Goal: Transaction & Acquisition: Download file/media

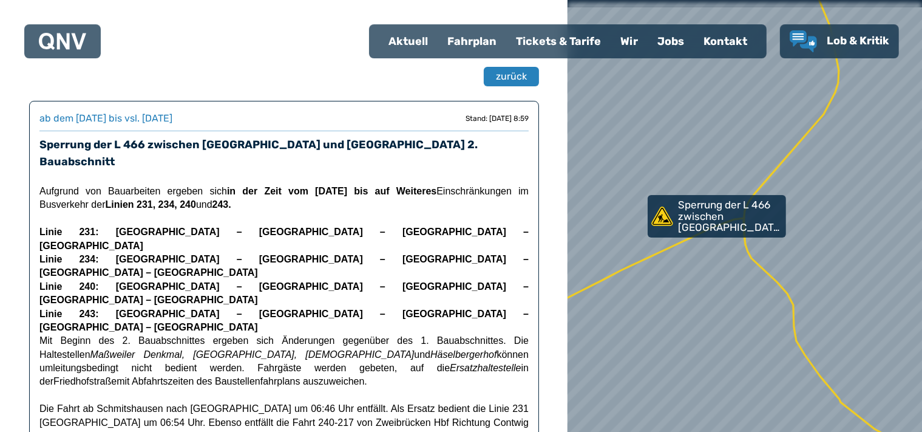
scroll to position [64, 0]
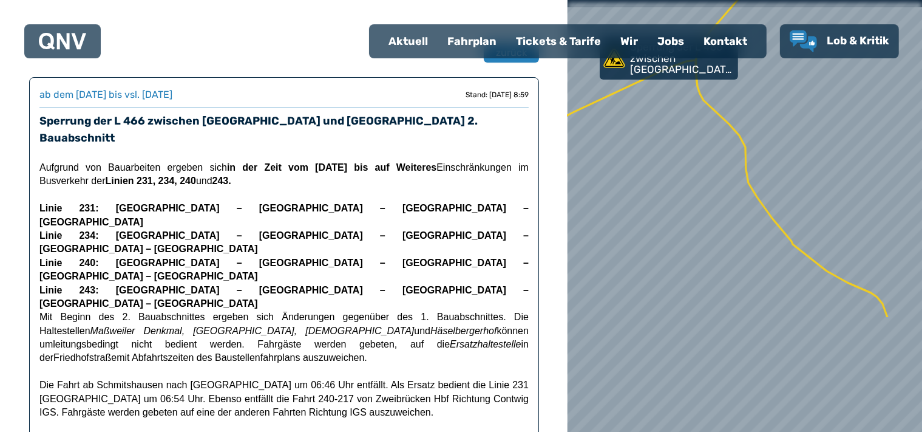
drag, startPoint x: 804, startPoint y: 378, endPoint x: 731, endPoint y: 183, distance: 208.0
click at [733, 183] on div at bounding box center [744, 216] width 425 height 518
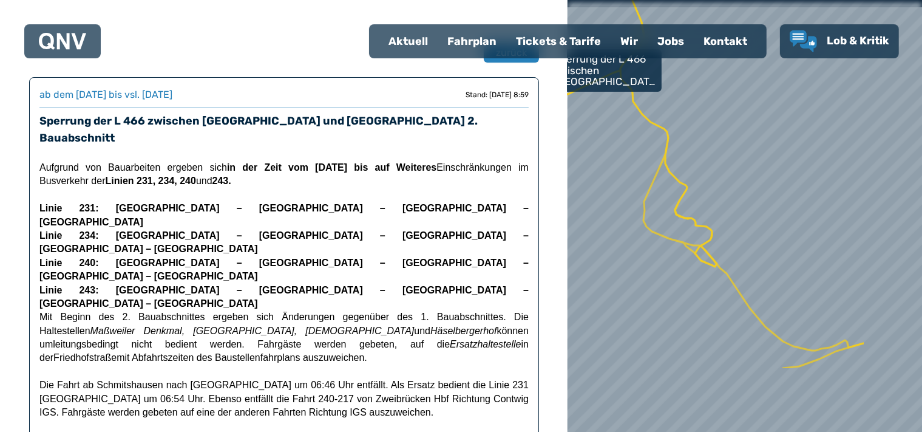
drag, startPoint x: 748, startPoint y: 374, endPoint x: 659, endPoint y: 269, distance: 137.3
click at [659, 269] on div at bounding box center [742, 213] width 425 height 518
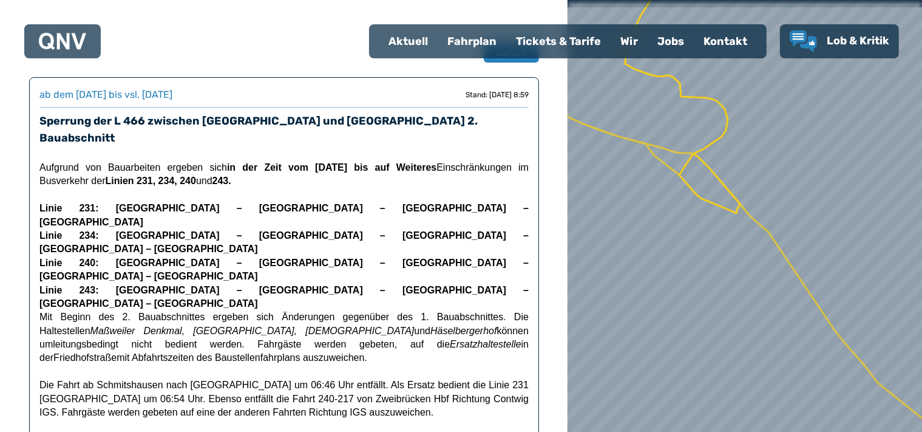
drag, startPoint x: 686, startPoint y: 249, endPoint x: 717, endPoint y: 385, distance: 139.4
click at [717, 385] on div at bounding box center [744, 216] width 425 height 518
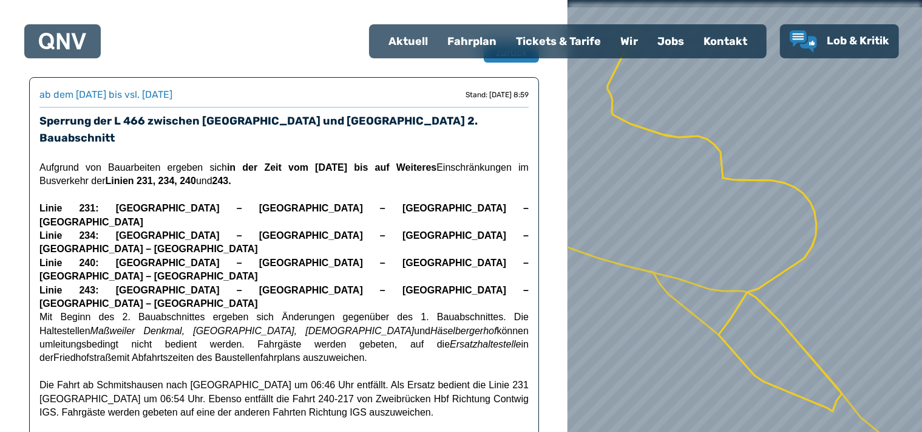
drag, startPoint x: 680, startPoint y: 298, endPoint x: 684, endPoint y: 389, distance: 91.1
click at [684, 389] on div at bounding box center [747, 251] width 425 height 518
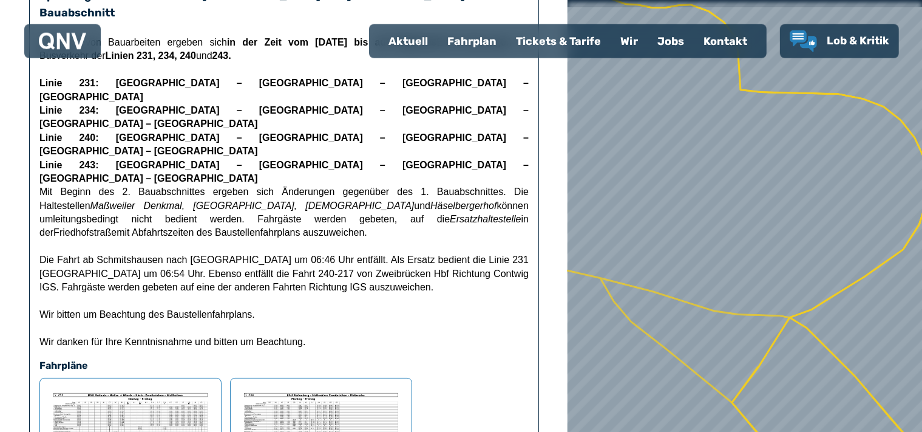
scroll to position [192, 0]
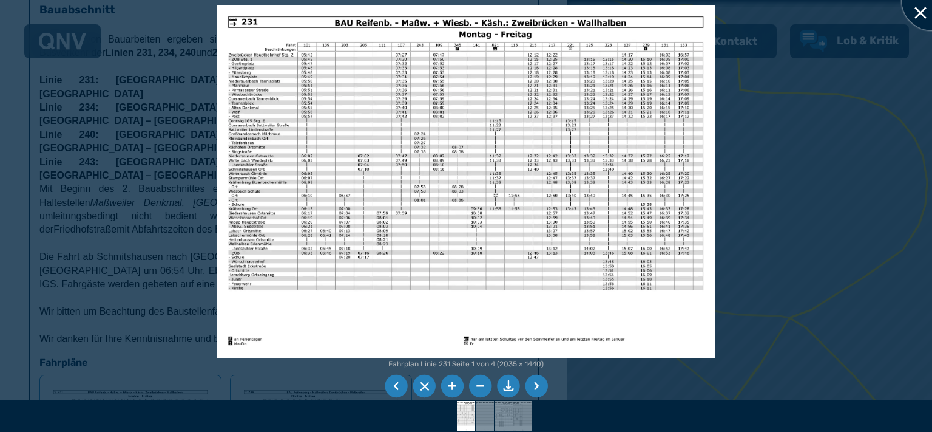
click at [921, 10] on div at bounding box center [932, 0] width 61 height 61
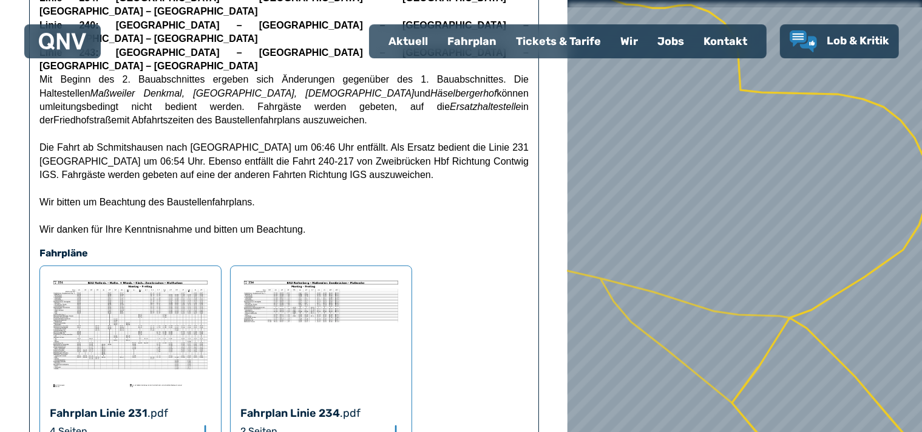
scroll to position [320, 0]
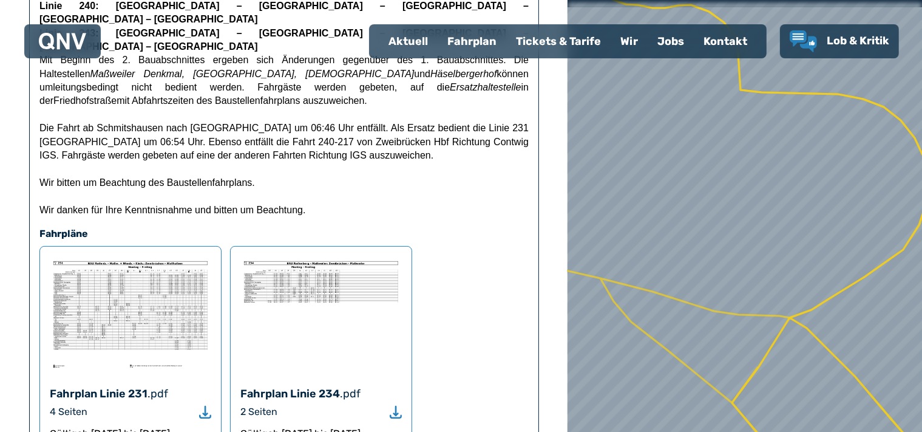
click at [322, 256] on img at bounding box center [320, 313] width 161 height 115
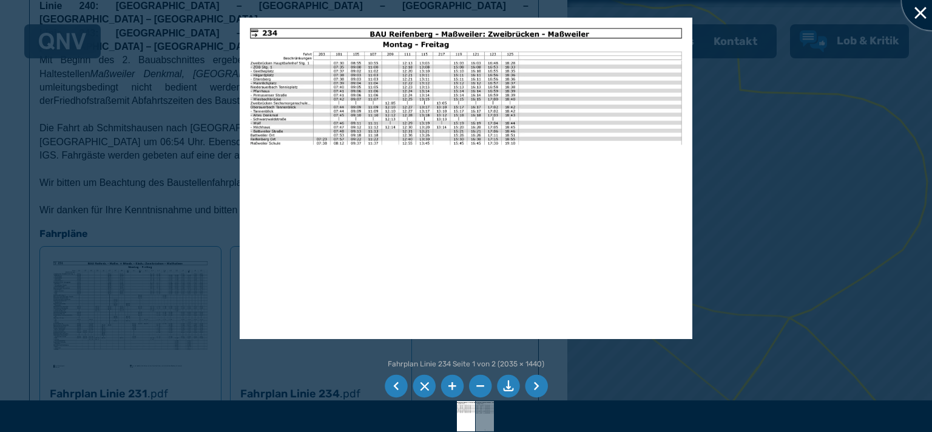
click at [919, 13] on div at bounding box center [932, 0] width 61 height 61
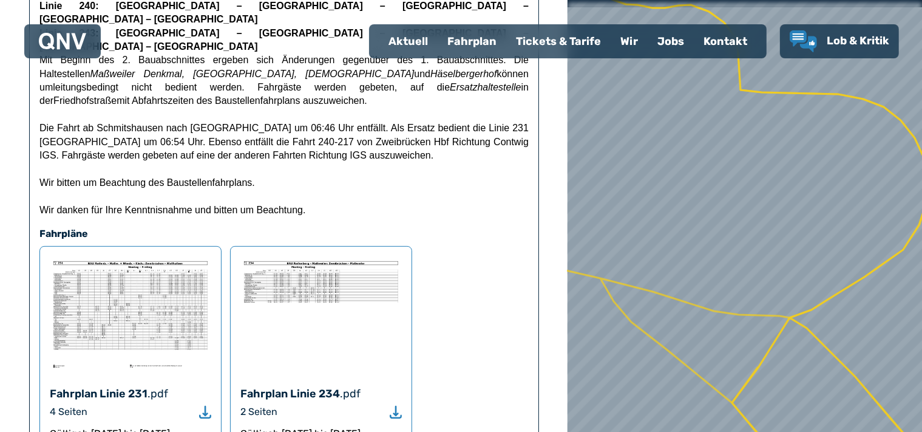
click at [134, 263] on img at bounding box center [130, 313] width 161 height 115
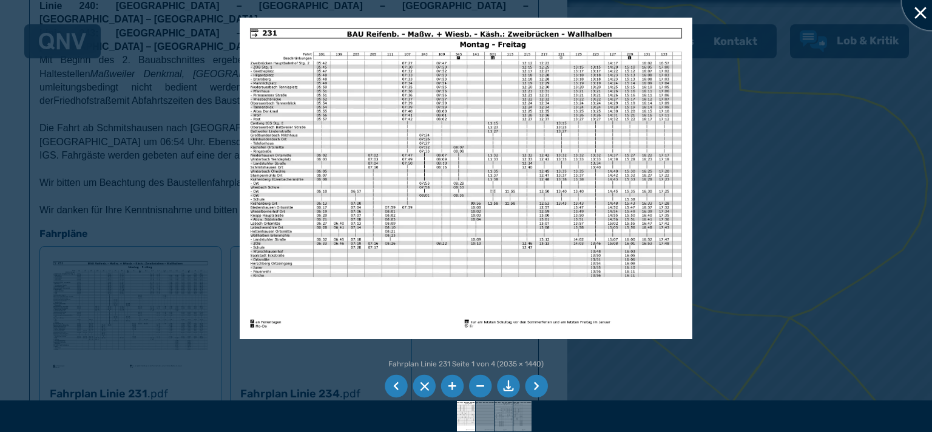
click at [910, 13] on div at bounding box center [932, 0] width 61 height 61
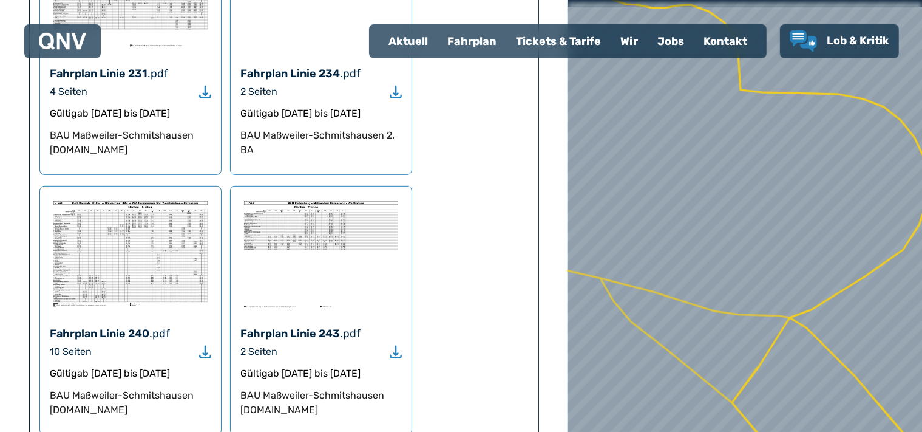
scroll to position [641, 0]
click at [171, 203] on img at bounding box center [130, 252] width 161 height 115
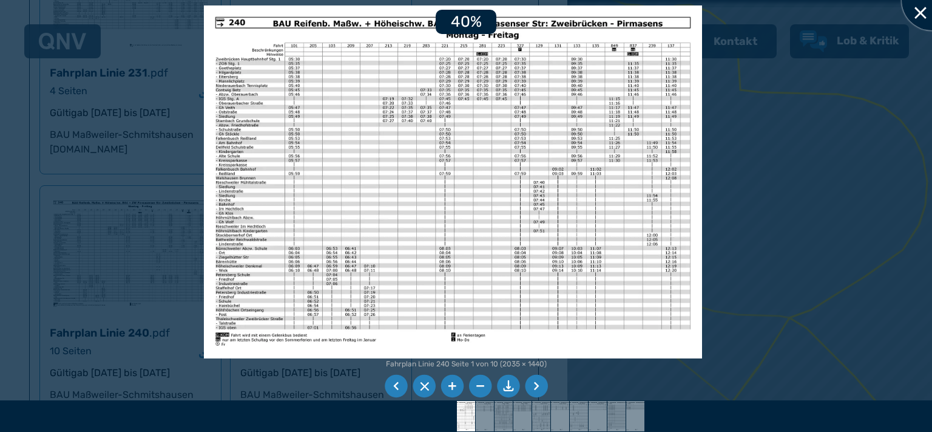
click at [921, 11] on div at bounding box center [932, 0] width 61 height 61
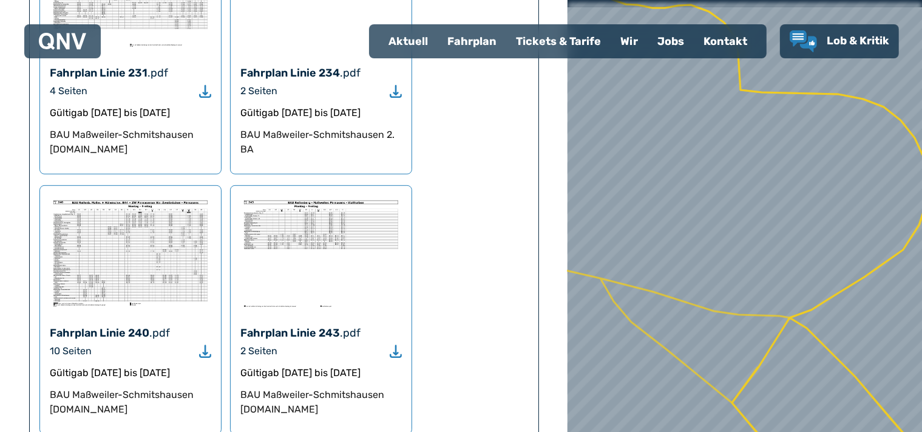
click at [360, 220] on img at bounding box center [320, 252] width 161 height 115
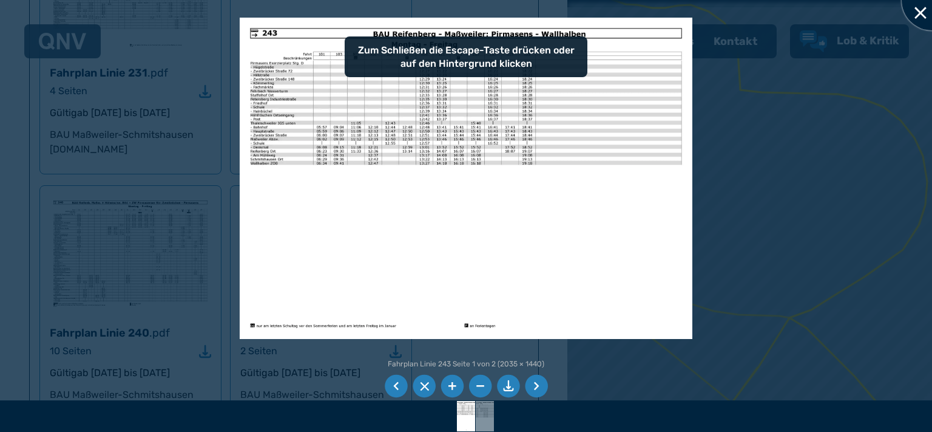
click at [914, 16] on div at bounding box center [932, 0] width 61 height 61
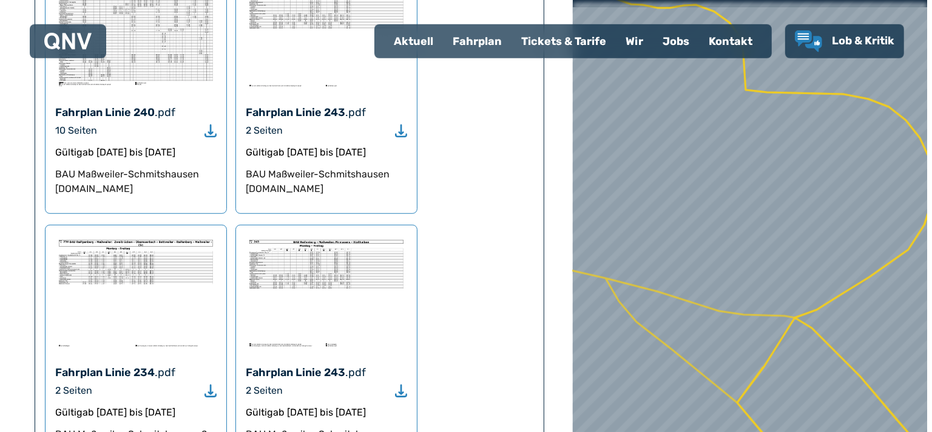
scroll to position [897, 0]
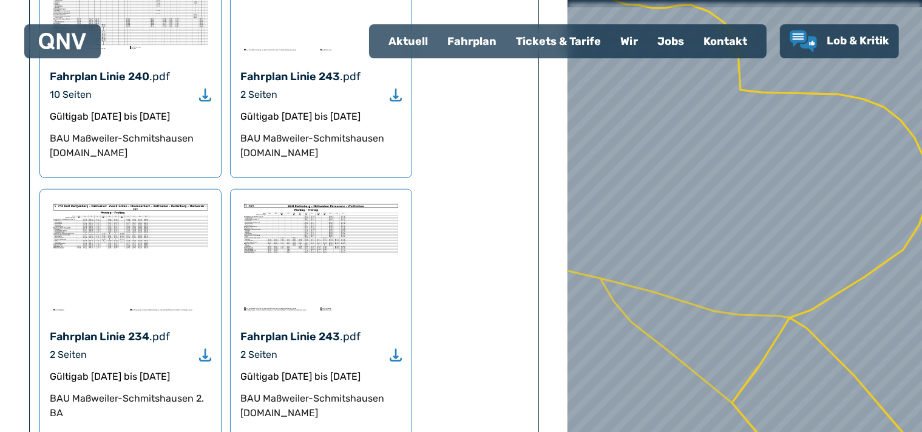
click at [118, 199] on img at bounding box center [130, 256] width 161 height 115
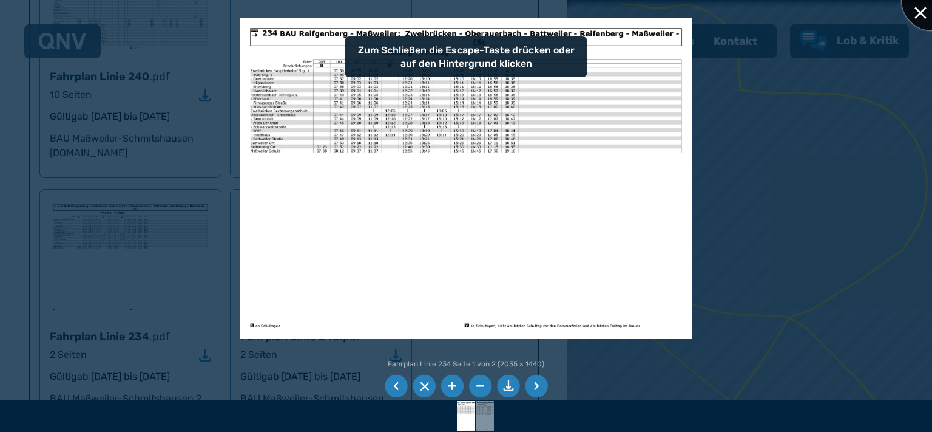
drag, startPoint x: 921, startPoint y: 10, endPoint x: 893, endPoint y: 20, distance: 30.1
click at [921, 11] on div at bounding box center [932, 0] width 61 height 61
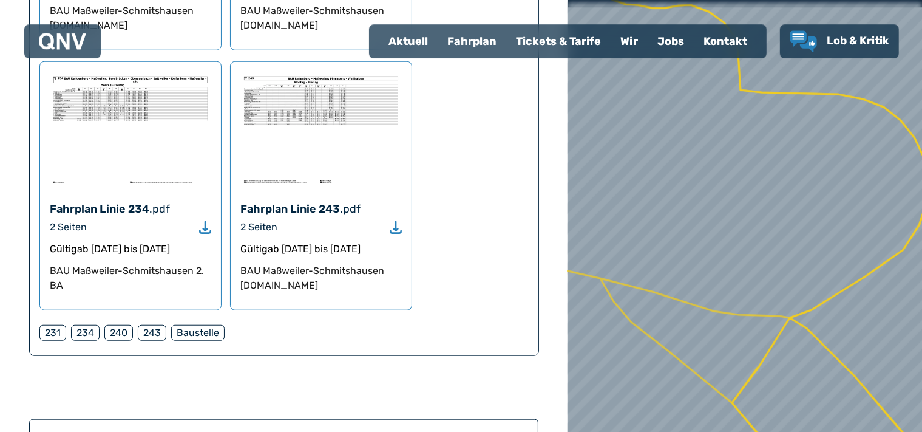
scroll to position [1025, 0]
click at [323, 72] on img at bounding box center [320, 128] width 161 height 115
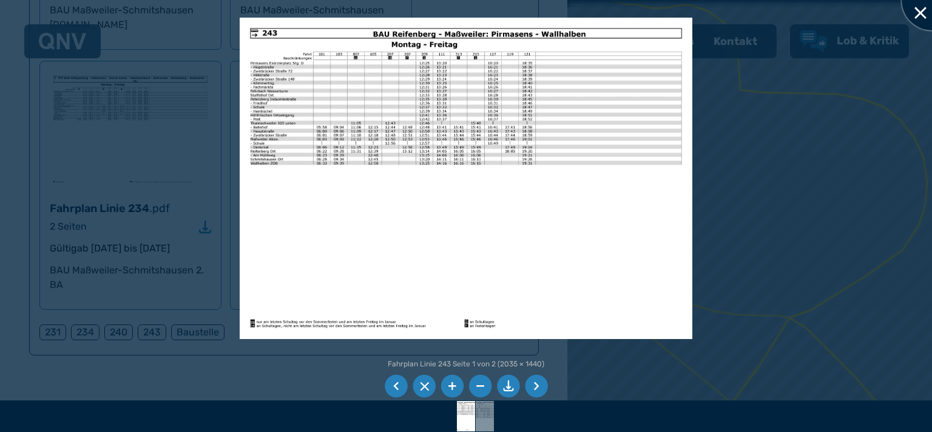
click at [918, 16] on div at bounding box center [932, 0] width 61 height 61
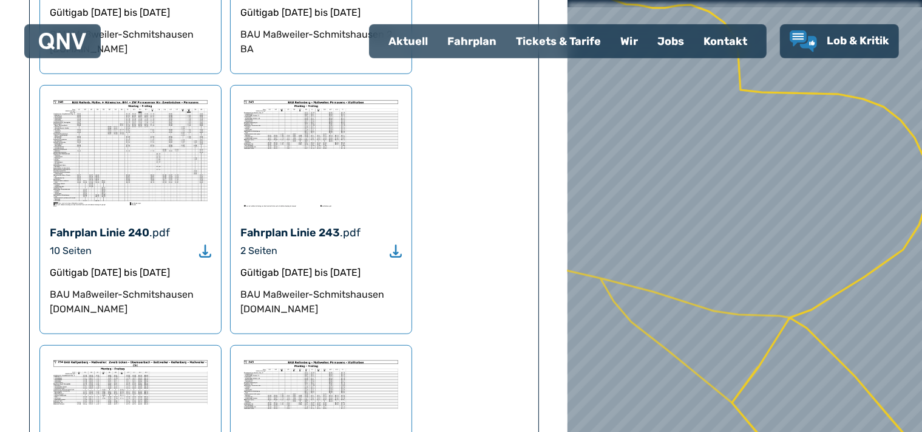
scroll to position [705, 0]
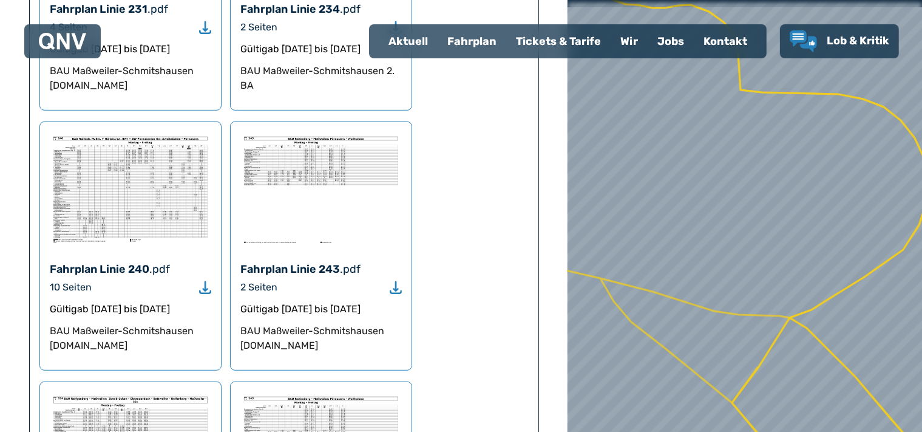
click at [336, 147] on img at bounding box center [320, 189] width 161 height 115
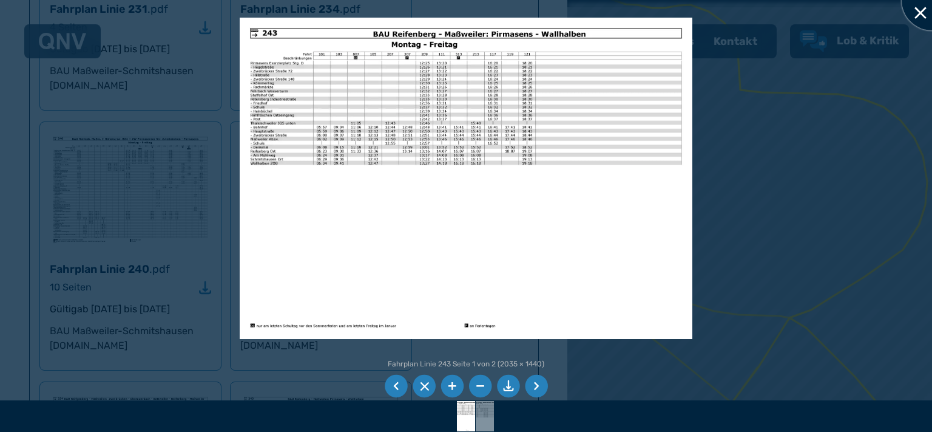
click at [921, 18] on div at bounding box center [932, 0] width 61 height 61
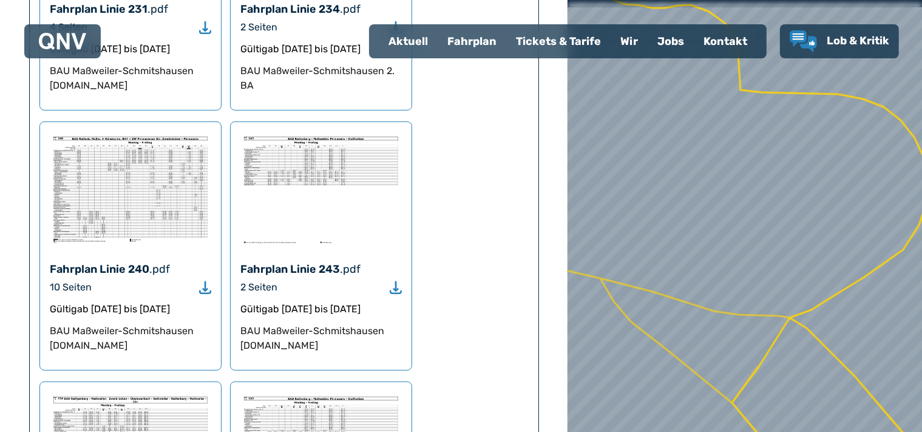
click at [169, 150] on img at bounding box center [130, 189] width 161 height 115
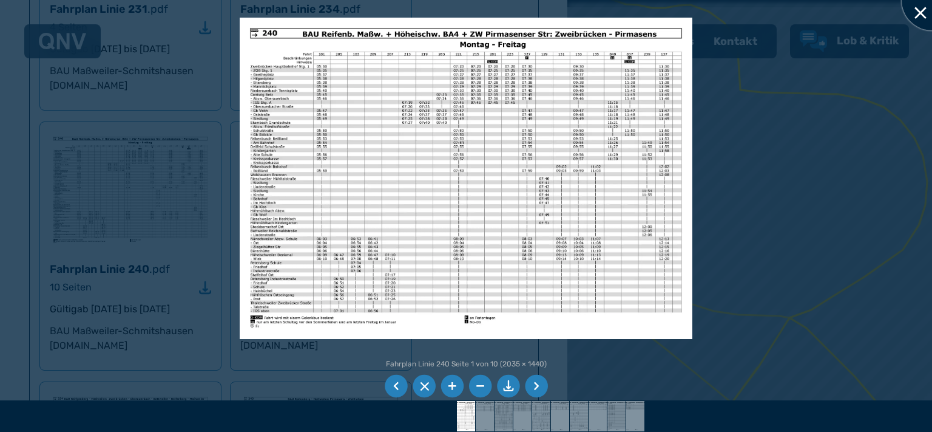
click at [921, 17] on div at bounding box center [932, 0] width 61 height 61
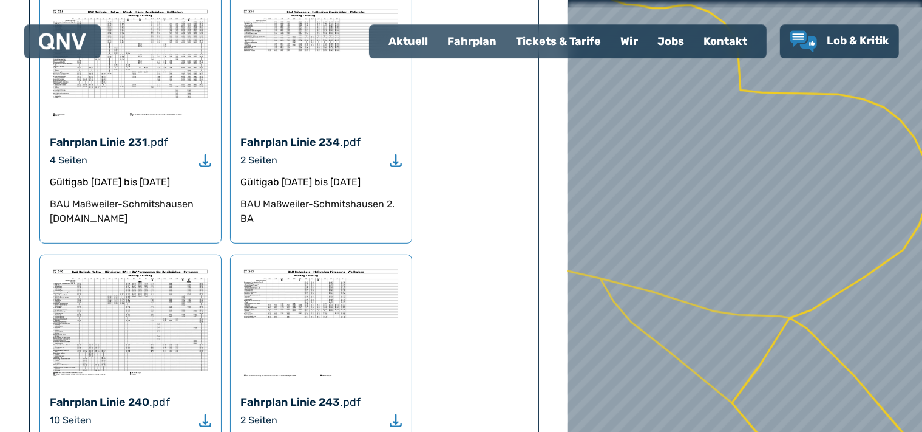
scroll to position [512, 0]
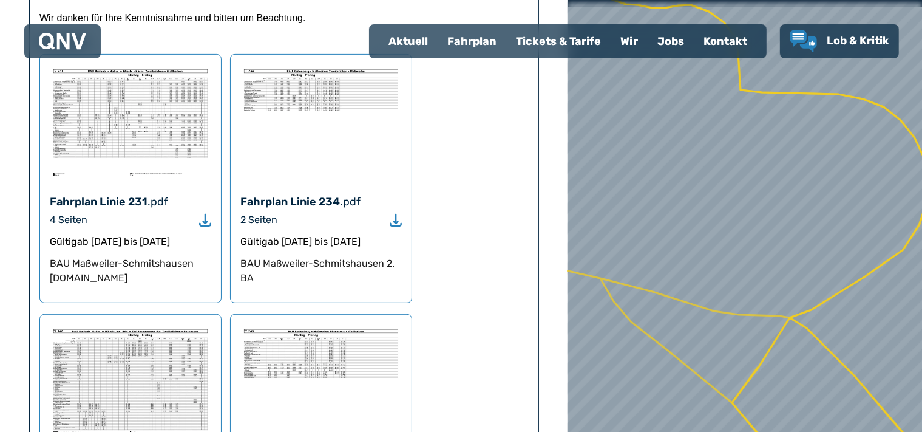
click at [300, 193] on div "Fahrplan Linie 234" at bounding box center [290, 201] width 100 height 17
click at [295, 64] on img at bounding box center [320, 121] width 161 height 115
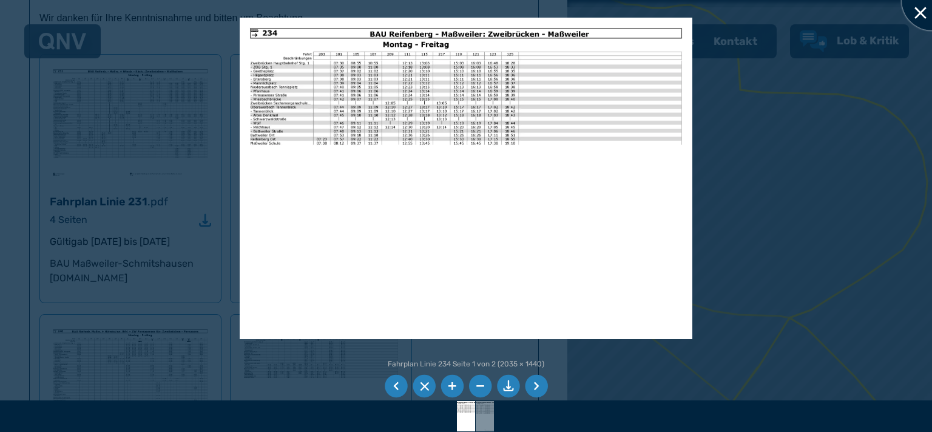
click at [921, 19] on div at bounding box center [932, 0] width 61 height 61
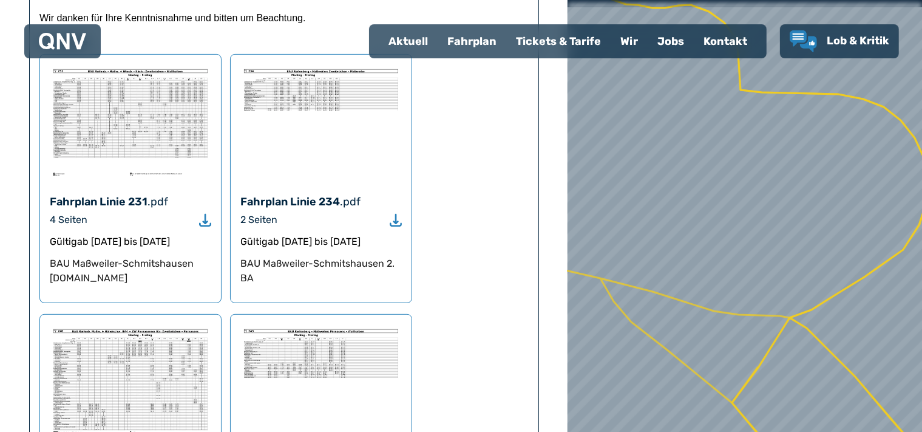
click at [155, 74] on img at bounding box center [130, 121] width 161 height 115
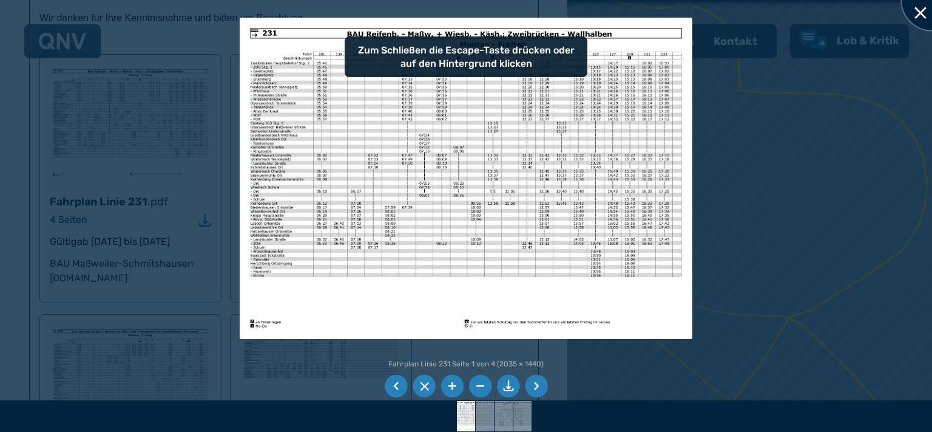
click at [914, 8] on div at bounding box center [932, 0] width 61 height 61
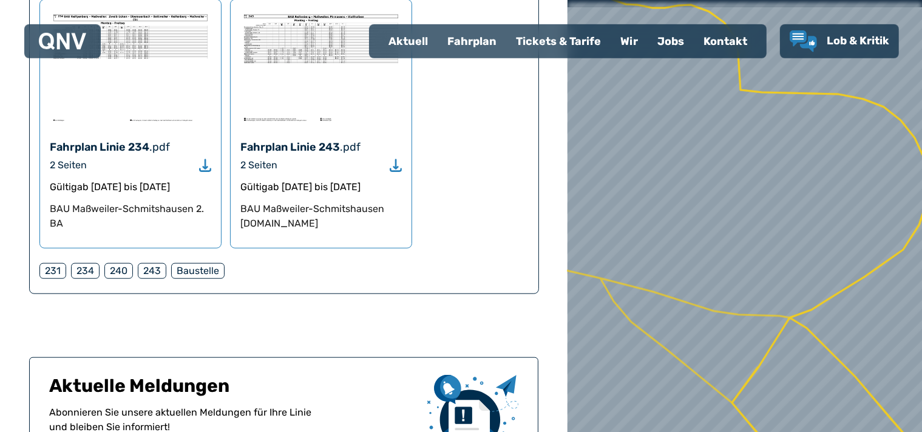
scroll to position [1089, 0]
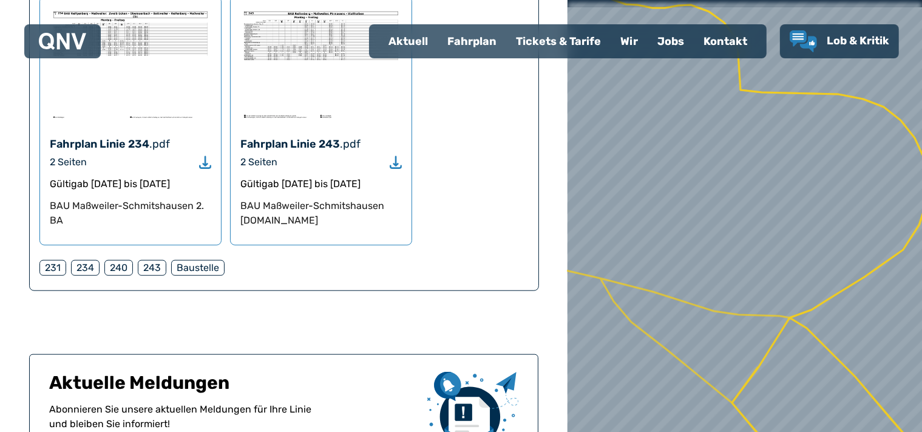
click at [89, 260] on div "234" at bounding box center [85, 268] width 29 height 16
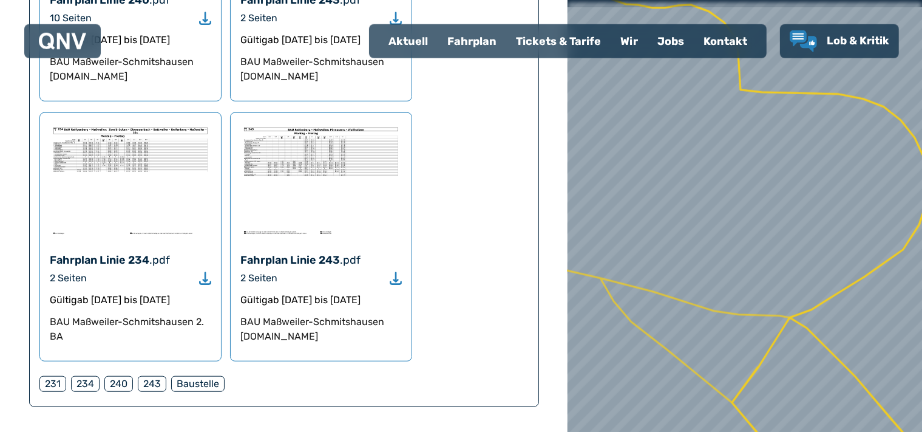
scroll to position [961, 0]
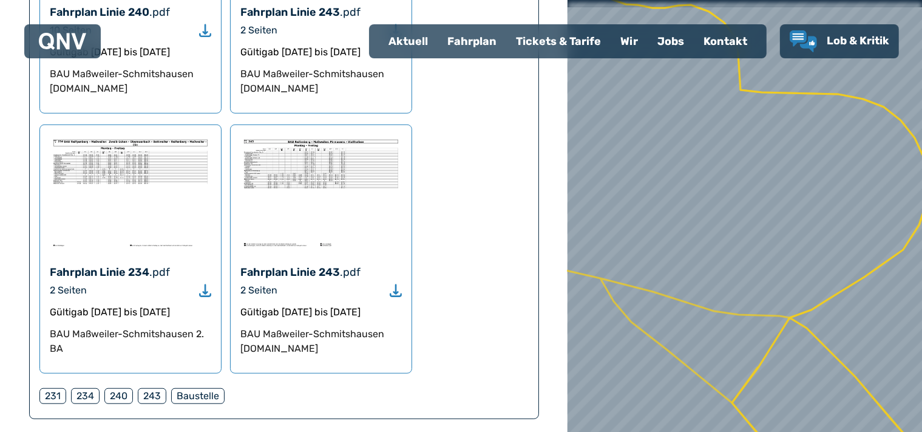
click at [108, 135] on img at bounding box center [130, 192] width 161 height 115
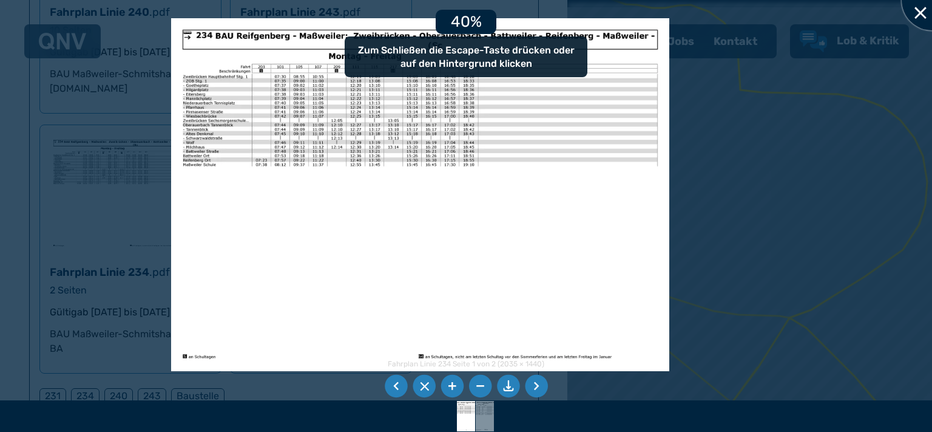
click at [921, 16] on div at bounding box center [932, 0] width 61 height 61
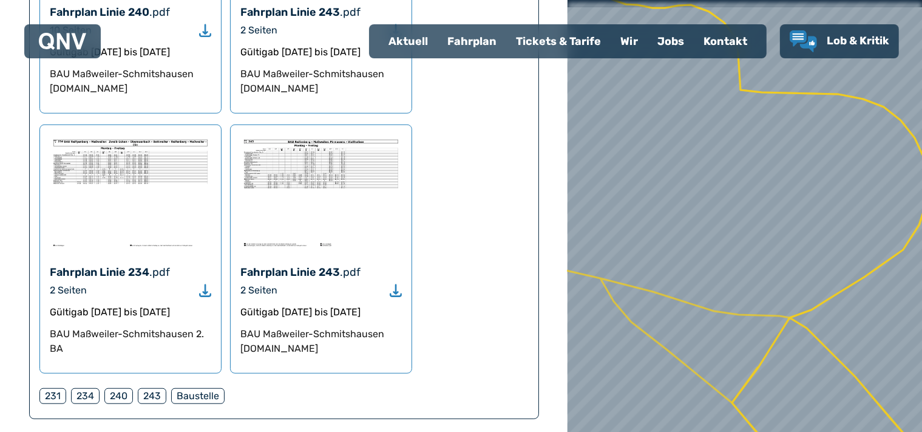
click at [336, 135] on img at bounding box center [320, 192] width 161 height 115
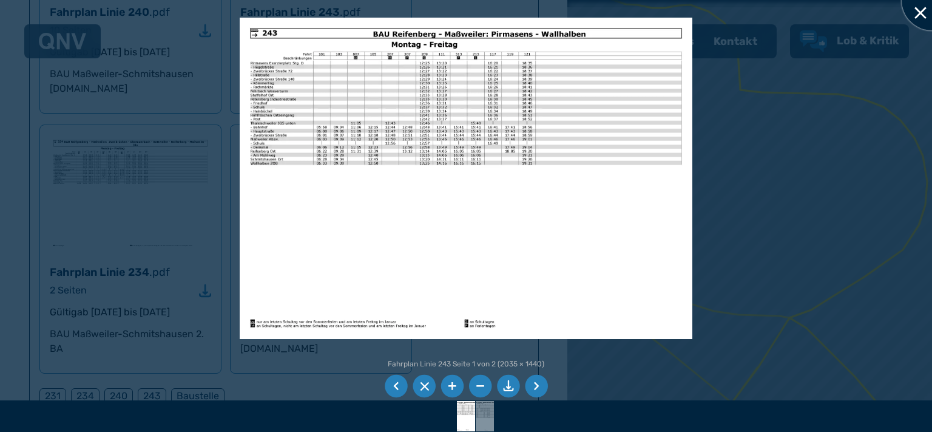
click at [921, 6] on div at bounding box center [932, 0] width 61 height 61
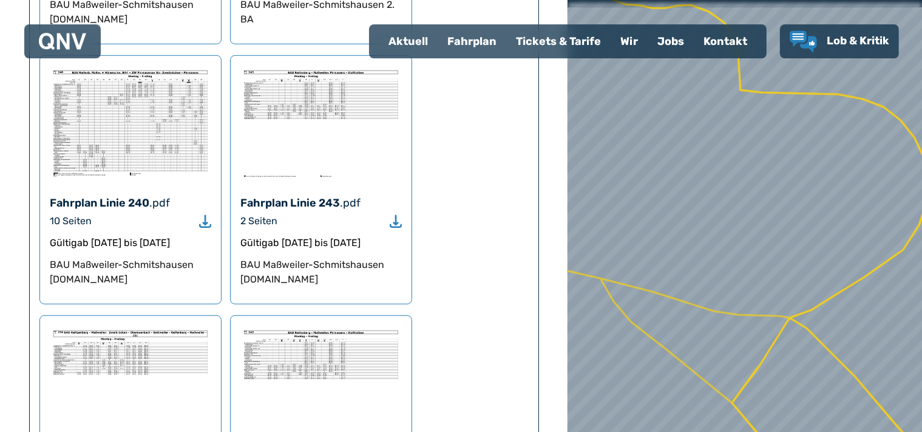
scroll to position [897, 0]
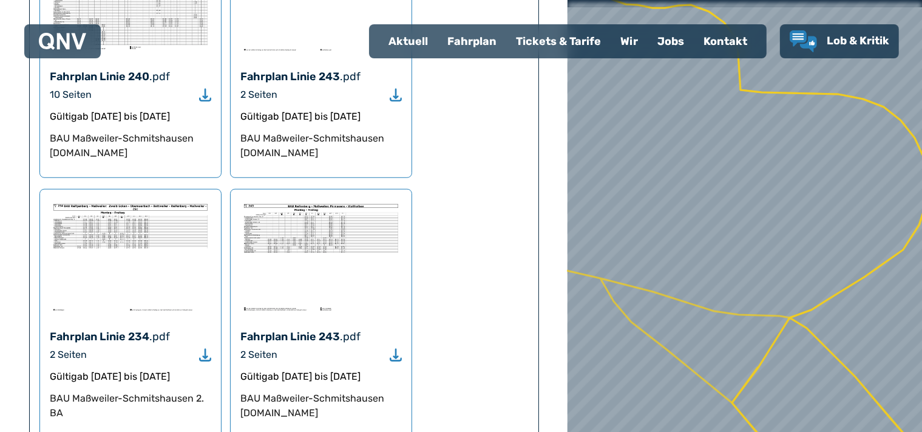
click at [310, 199] on img at bounding box center [320, 256] width 161 height 115
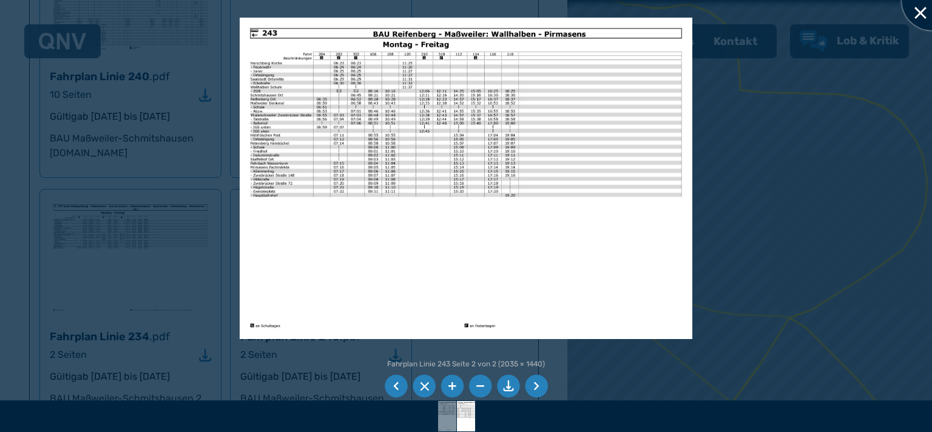
click at [918, 16] on div at bounding box center [932, 0] width 61 height 61
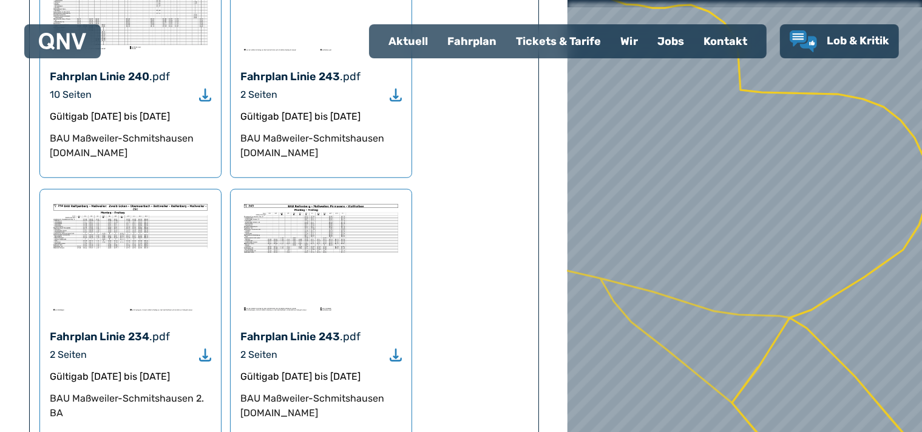
click at [124, 199] on img at bounding box center [130, 256] width 161 height 115
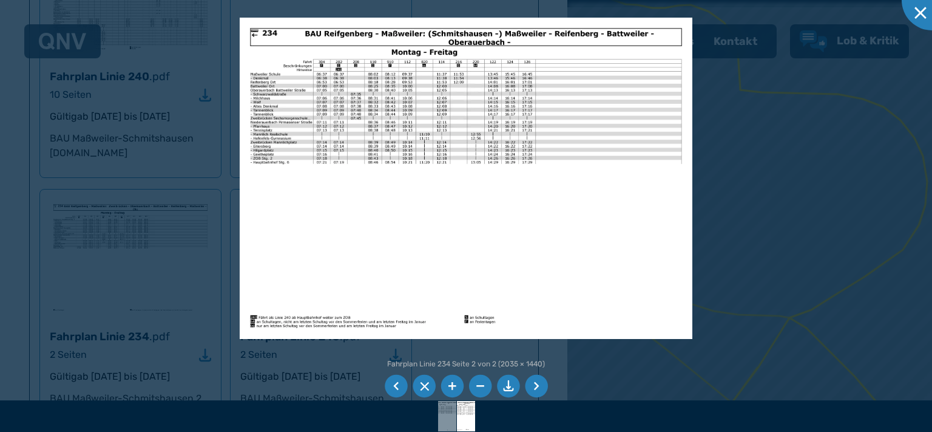
click at [513, 388] on li at bounding box center [508, 385] width 23 height 23
click at [919, 13] on div at bounding box center [932, 0] width 61 height 61
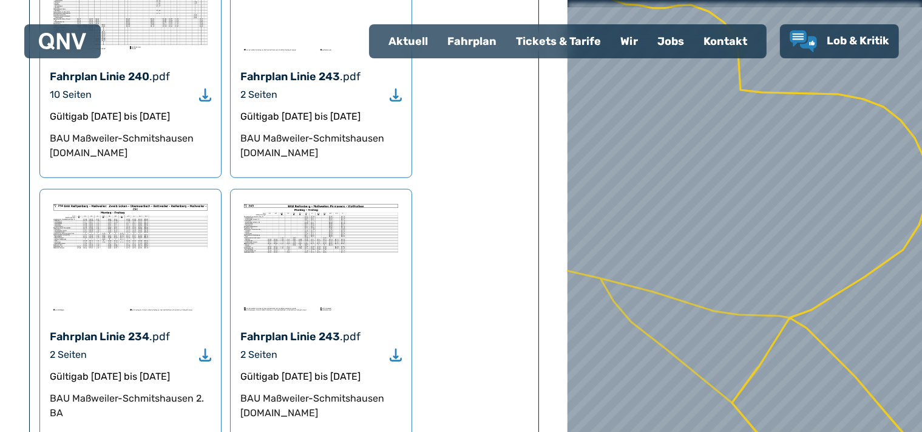
click at [349, 199] on img at bounding box center [320, 256] width 161 height 115
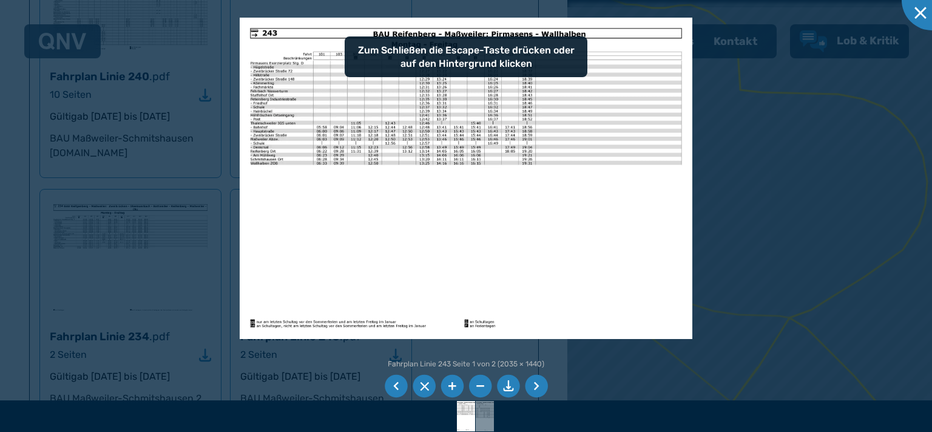
click at [503, 387] on li at bounding box center [508, 385] width 23 height 23
click at [921, 17] on div at bounding box center [932, 0] width 61 height 61
